Goal: Navigation & Orientation: Find specific page/section

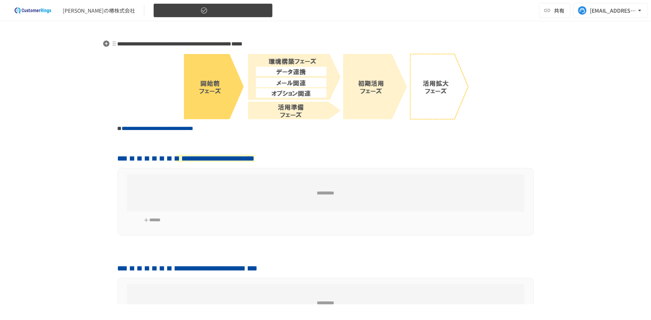
click at [180, 8] on button "1.開始前フェーズ" at bounding box center [212, 10] width 119 height 15
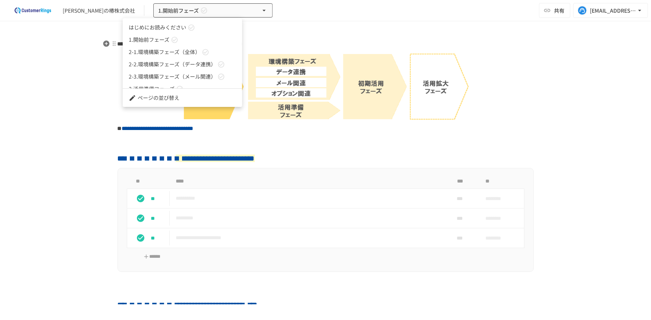
click at [297, 31] on div at bounding box center [325, 160] width 651 height 320
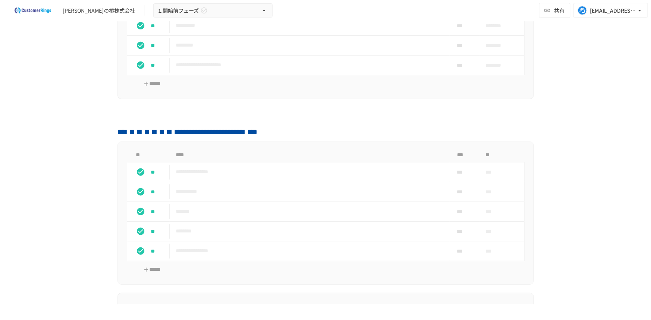
scroll to position [101, 0]
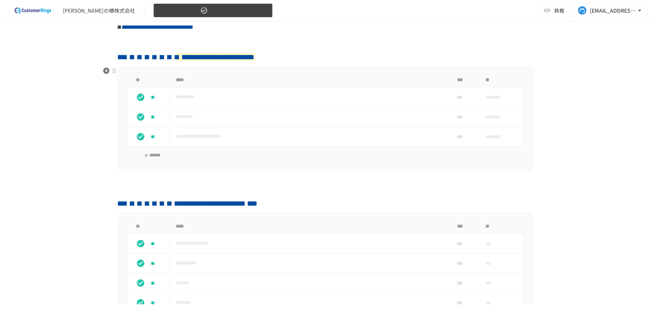
click at [189, 11] on button "1.開始前フェーズ" at bounding box center [212, 10] width 119 height 15
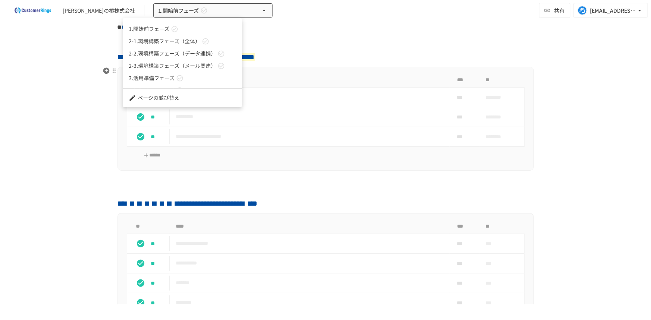
scroll to position [20, 0]
click at [84, 97] on div at bounding box center [325, 160] width 651 height 320
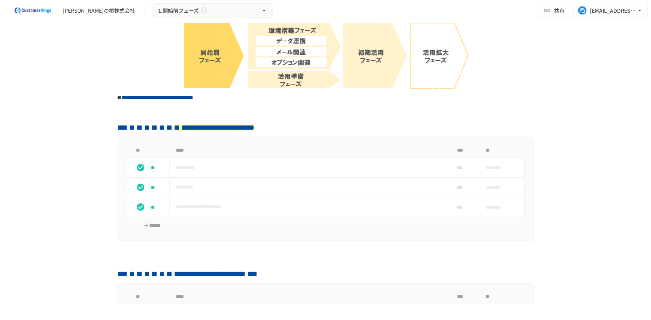
scroll to position [0, 0]
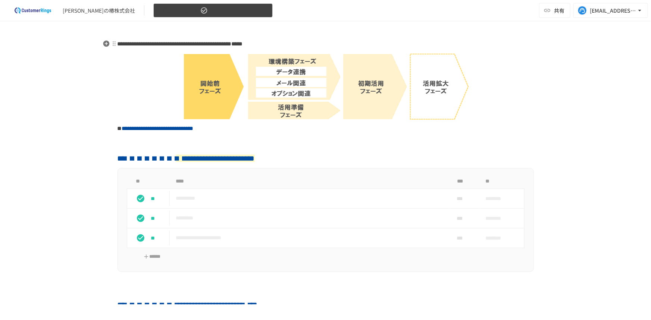
click at [165, 9] on span "1.開始前フェーズ" at bounding box center [178, 10] width 41 height 9
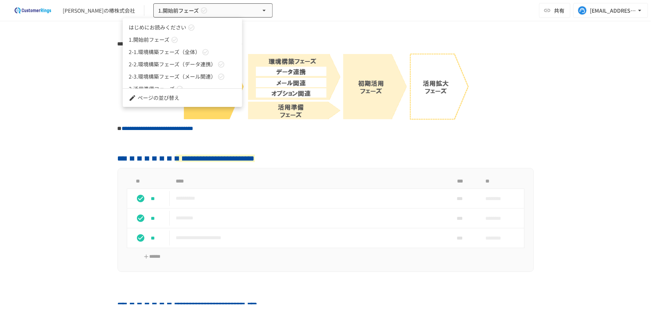
scroll to position [20, 0]
click at [182, 34] on span "2-1.環境構築フェーズ（全体）" at bounding box center [165, 32] width 72 height 8
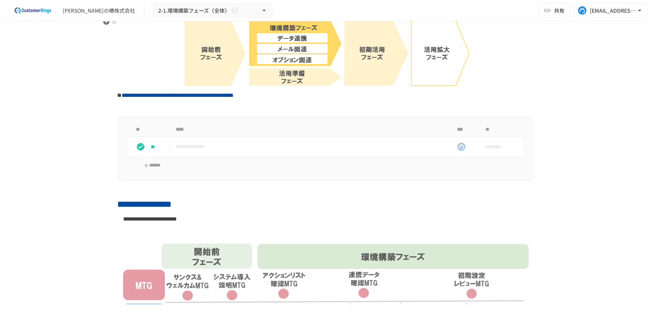
scroll to position [34, 0]
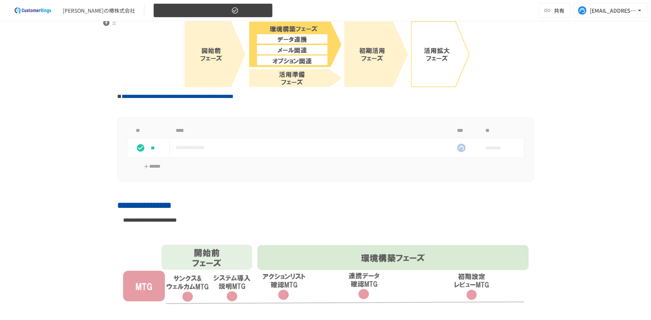
click at [173, 9] on span "2-1.環境構築フェーズ（全体）" at bounding box center [194, 10] width 72 height 9
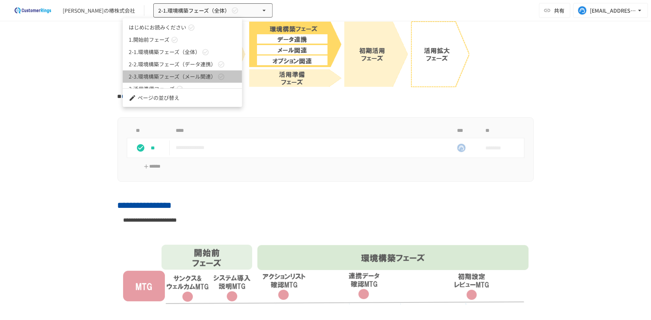
click at [188, 78] on span "2-3.環境構築フェーズ（メール関連）" at bounding box center [172, 77] width 87 height 8
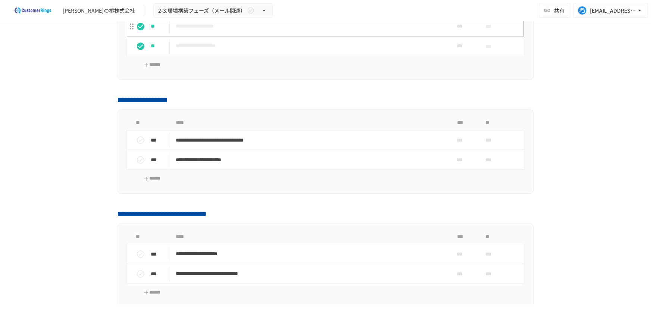
scroll to position [1051, 0]
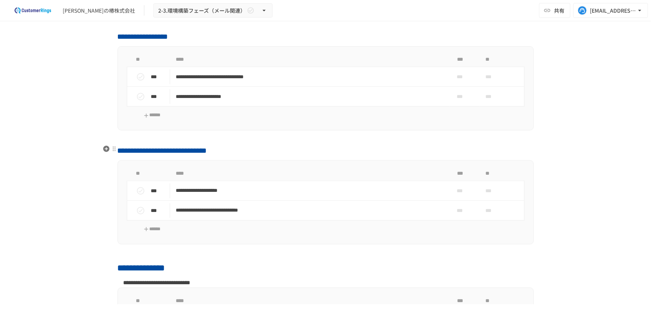
click at [207, 151] on span "**********" at bounding box center [162, 150] width 90 height 7
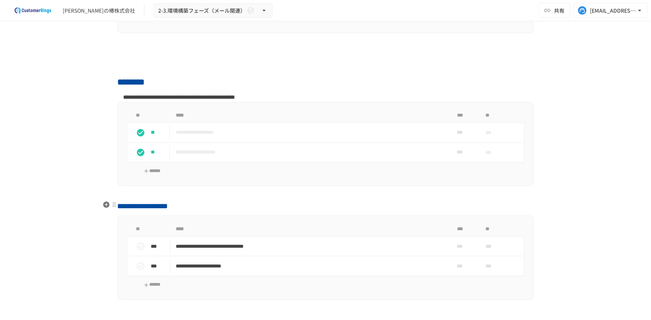
scroll to position [746, 0]
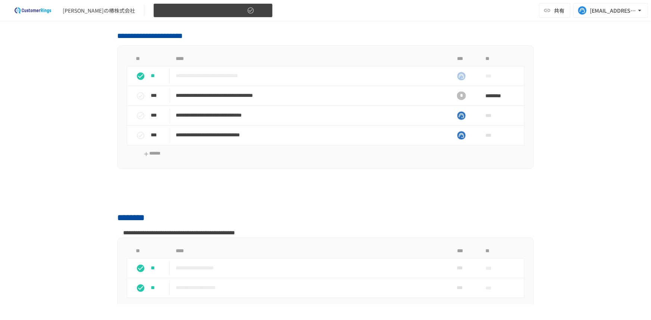
click at [158, 9] on span "2-3.環境構築フェーズ（メール関連）" at bounding box center [201, 10] width 87 height 9
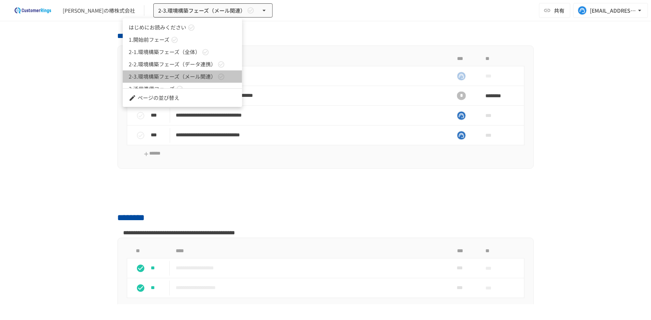
click at [182, 78] on span "2-3.環境構築フェーズ（メール関連）" at bounding box center [172, 77] width 87 height 8
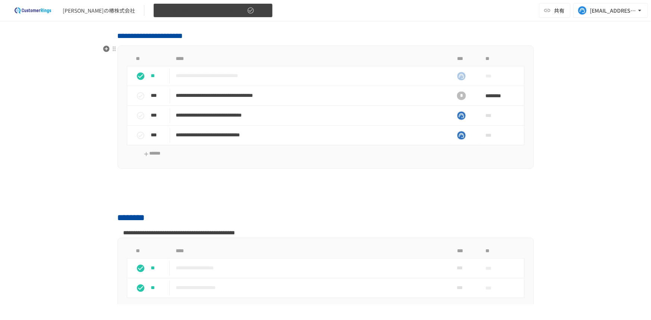
click at [184, 8] on span "2-3.環境構築フェーズ（メール関連）" at bounding box center [201, 10] width 87 height 9
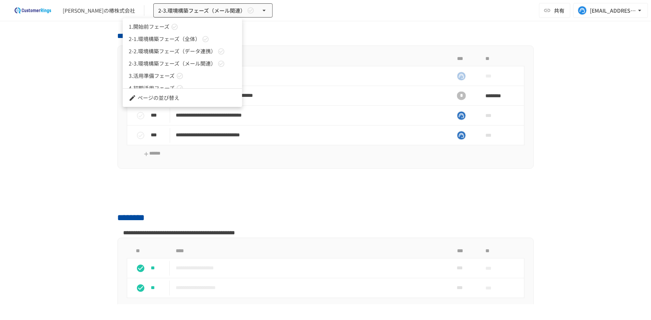
scroll to position [20, 0]
click at [197, 53] on span "2-3.環境構築フェーズ（メール関連）" at bounding box center [172, 57] width 87 height 8
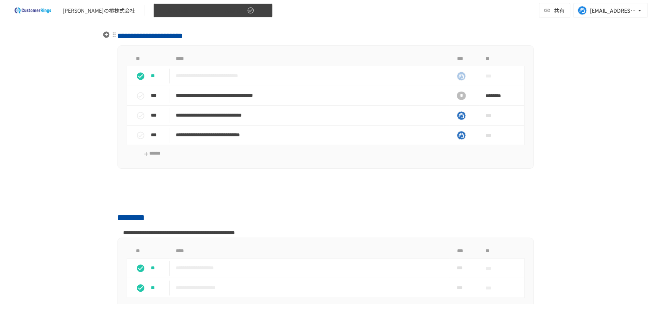
click at [209, 12] on span "2-3.環境構築フェーズ（メール関連）" at bounding box center [201, 10] width 87 height 9
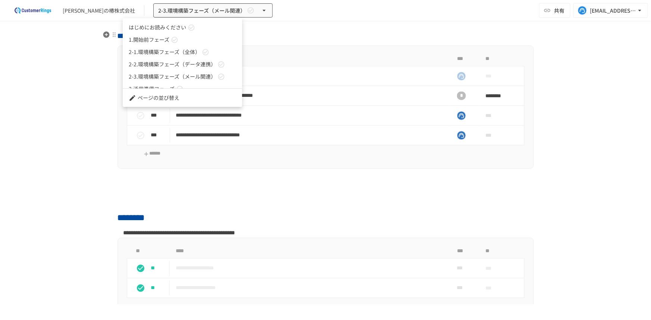
click at [201, 64] on span "2-2.環境構築フェーズ（データ連携）" at bounding box center [172, 64] width 87 height 8
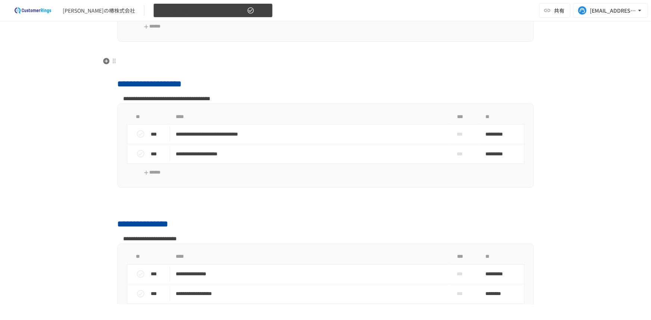
scroll to position [419, 0]
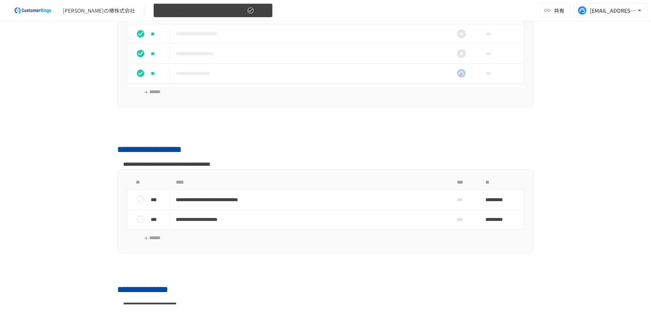
click at [190, 9] on span "2-2.環境構築フェーズ（データ連携）" at bounding box center [201, 10] width 87 height 9
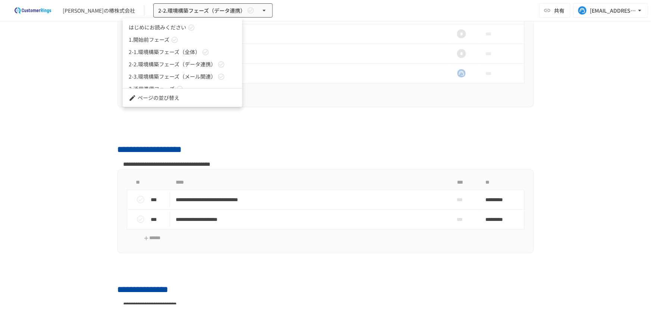
click at [208, 10] on div at bounding box center [325, 160] width 651 height 320
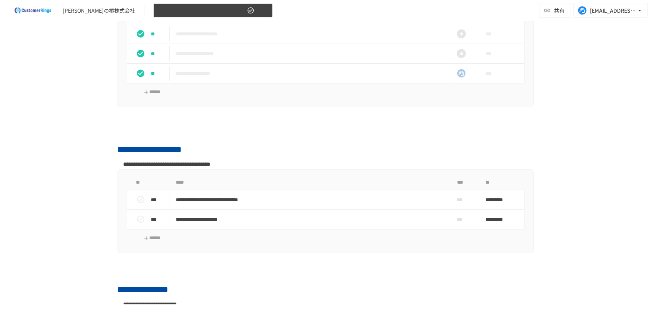
click at [208, 11] on span "2-2.環境構築フェーズ（データ連携）" at bounding box center [201, 10] width 87 height 9
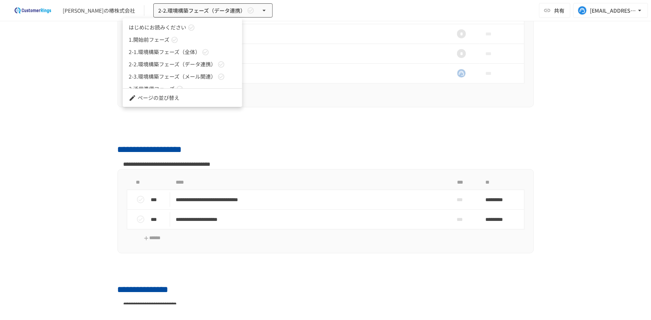
click at [212, 78] on span "2-3.環境構築フェーズ（メール関連）" at bounding box center [172, 77] width 87 height 8
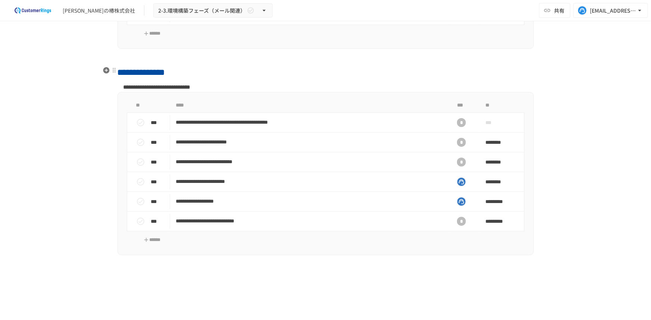
scroll to position [1078, 0]
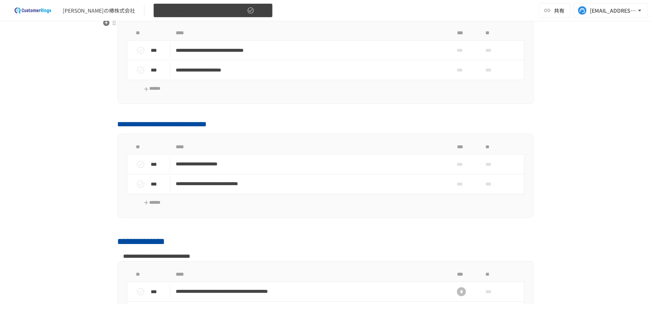
click at [182, 9] on span "2-3.環境構築フェーズ（メール関連）" at bounding box center [201, 10] width 87 height 9
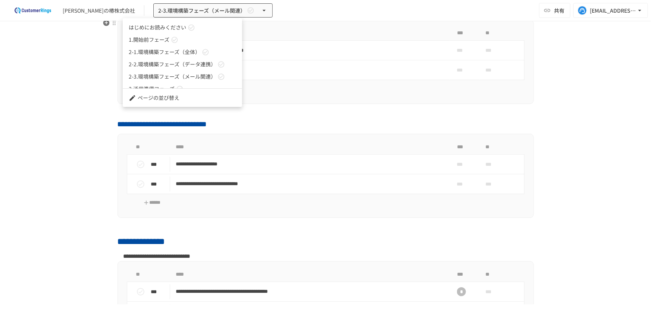
scroll to position [20, 0]
